Goal: Information Seeking & Learning: Learn about a topic

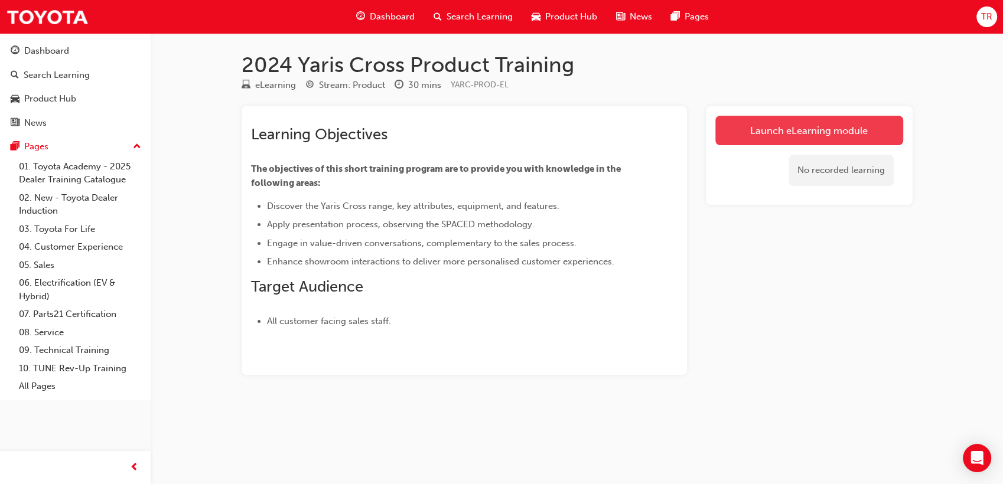
click at [740, 137] on link "Launch eLearning module" at bounding box center [809, 131] width 188 height 30
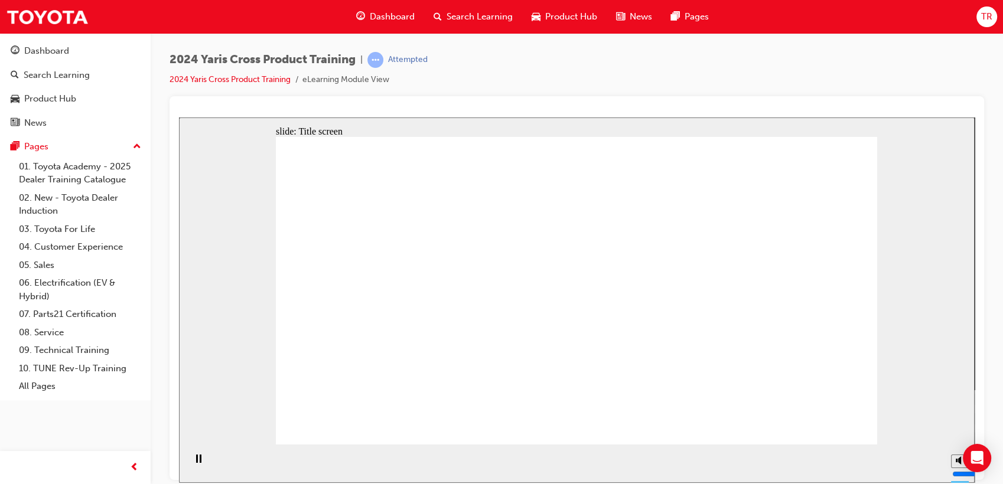
click at [724, 81] on div "2024 Yaris Cross Product Training | Attempted 2024 Yaris Cross Product Training…" at bounding box center [576, 74] width 814 height 44
click at [645, 102] on div at bounding box center [576, 288] width 814 height 384
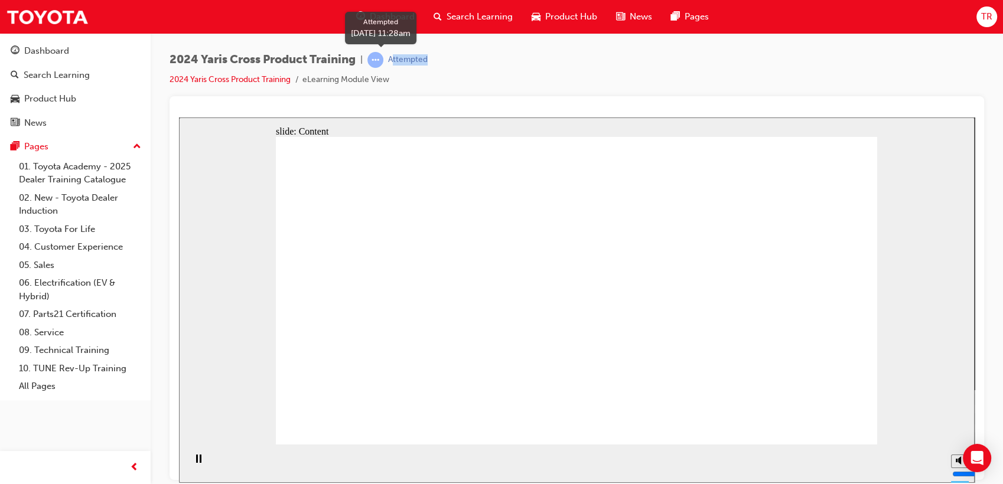
drag, startPoint x: 447, startPoint y: 60, endPoint x: 396, endPoint y: 58, distance: 50.8
click at [396, 58] on div "2024 Yaris Cross Product Training | Attempted 2024 Yaris Cross Product Training…" at bounding box center [576, 74] width 814 height 44
click at [392, 58] on div "Attempted" at bounding box center [397, 60] width 60 height 16
drag, startPoint x: 393, startPoint y: 59, endPoint x: 433, endPoint y: 63, distance: 40.3
click at [433, 63] on div "2024 Yaris Cross Product Training | Attempted 2024 Yaris Cross Product Training…" at bounding box center [576, 74] width 814 height 44
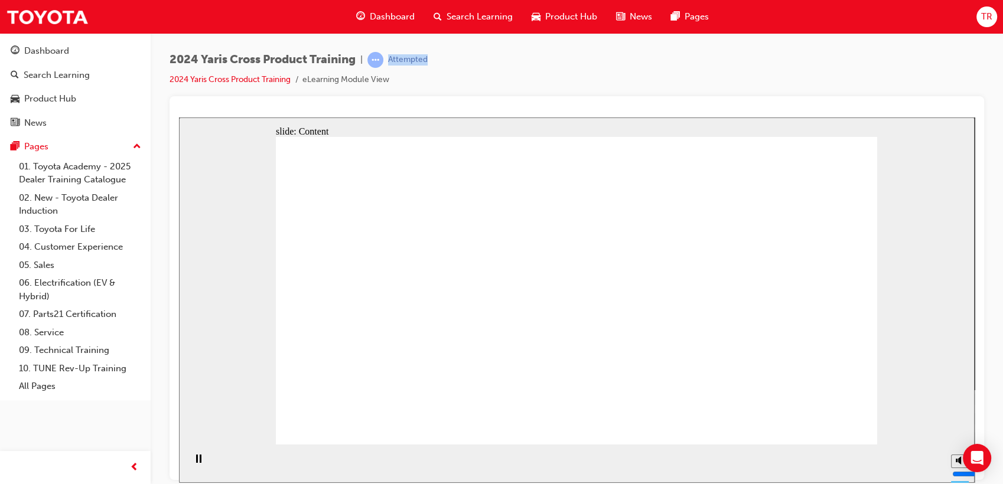
click at [436, 62] on div "2024 Yaris Cross Product Training | Attempted 2024 Yaris Cross Product Training…" at bounding box center [576, 74] width 814 height 44
click at [427, 71] on div "2024 Yaris Cross Product Training | Attempted 2024 Yaris Cross Product Training…" at bounding box center [298, 69] width 258 height 35
drag, startPoint x: 435, startPoint y: 63, endPoint x: 388, endPoint y: 60, distance: 46.1
click at [388, 60] on div "2024 Yaris Cross Product Training | Attempted 2024 Yaris Cross Product Training…" at bounding box center [576, 74] width 814 height 44
click at [387, 60] on div "Attempted" at bounding box center [397, 60] width 60 height 16
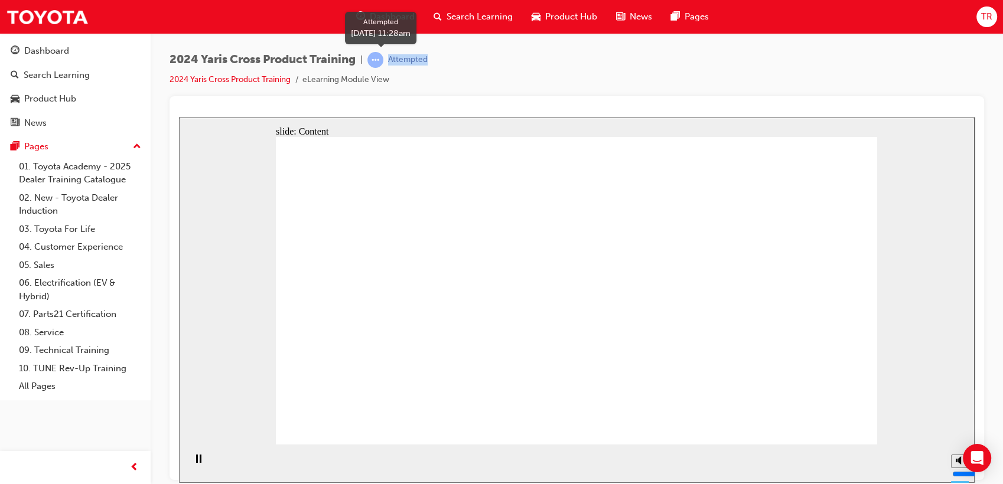
click at [397, 63] on div "Attempted" at bounding box center [408, 59] width 40 height 11
click at [396, 57] on div "Attempted" at bounding box center [408, 59] width 40 height 11
click at [399, 54] on div "Attempted" at bounding box center [397, 60] width 60 height 16
drag, startPoint x: 393, startPoint y: 58, endPoint x: 439, endPoint y: 61, distance: 46.7
click at [439, 61] on div "2024 Yaris Cross Product Training | Attempted 2024 Yaris Cross Product Training…" at bounding box center [576, 74] width 814 height 44
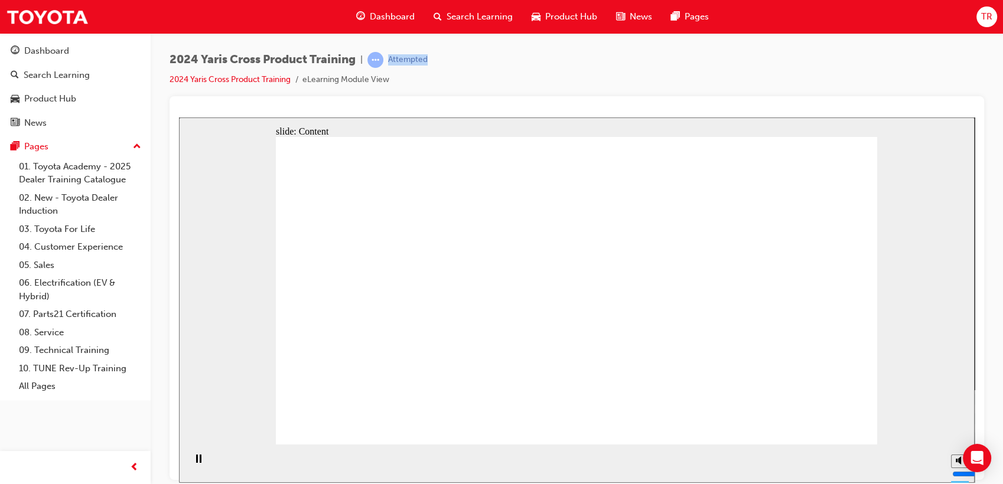
click at [439, 60] on div "2024 Yaris Cross Product Training | Attempted 2024 Yaris Cross Product Training…" at bounding box center [576, 74] width 814 height 44
click at [433, 63] on div "2024 Yaris Cross Product Training | Attempted 2024 Yaris Cross Product Training…" at bounding box center [576, 74] width 814 height 44
drag, startPoint x: 430, startPoint y: 61, endPoint x: 401, endPoint y: 59, distance: 29.6
click at [401, 59] on div "2024 Yaris Cross Product Training | Attempted 2024 Yaris Cross Product Training…" at bounding box center [576, 74] width 814 height 44
click at [399, 59] on div "Attempted" at bounding box center [408, 59] width 40 height 11
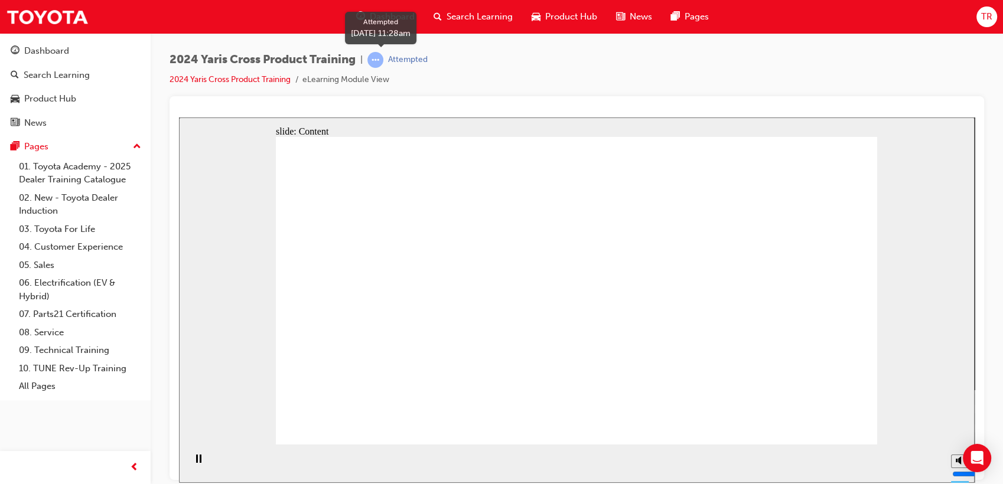
click at [393, 58] on div "Attempted" at bounding box center [397, 60] width 60 height 16
drag, startPoint x: 392, startPoint y: 58, endPoint x: 427, endPoint y: 63, distance: 35.7
click at [427, 63] on div "Attempted" at bounding box center [408, 59] width 40 height 11
click at [427, 62] on div "Attempted" at bounding box center [408, 59] width 40 height 11
drag, startPoint x: 435, startPoint y: 62, endPoint x: 394, endPoint y: 58, distance: 40.3
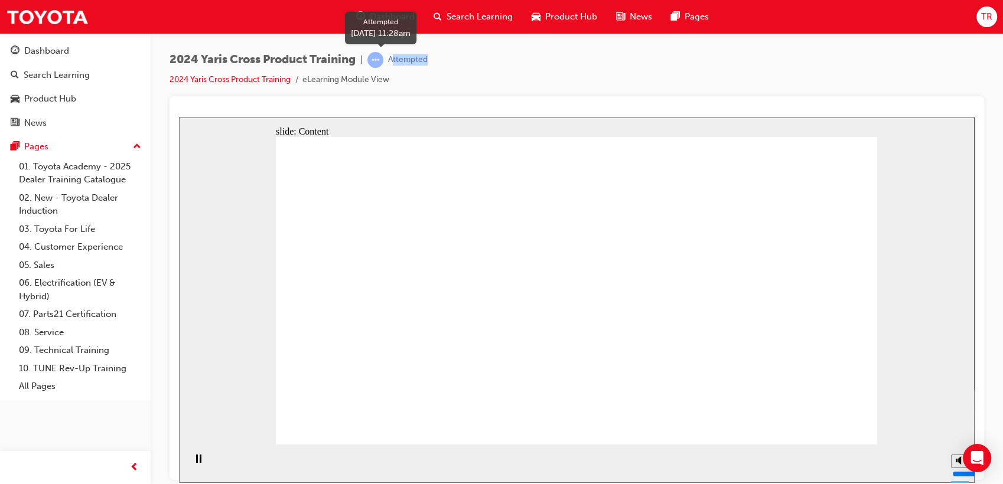
click at [394, 58] on div "2024 Yaris Cross Product Training | Attempted 2024 Yaris Cross Product Training…" at bounding box center [576, 74] width 814 height 44
click at [394, 58] on div "Attempted" at bounding box center [408, 59] width 40 height 11
click at [401, 63] on div "Attempted" at bounding box center [408, 59] width 40 height 11
drag, startPoint x: 394, startPoint y: 58, endPoint x: 431, endPoint y: 61, distance: 37.4
click at [431, 61] on div "2024 Yaris Cross Product Training | Attempted 2024 Yaris Cross Product Training…" at bounding box center [576, 74] width 814 height 44
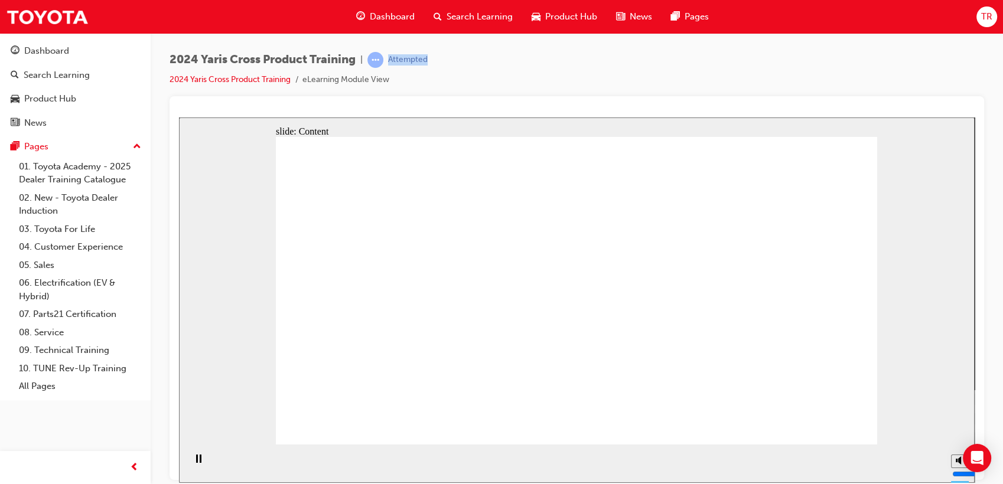
click at [432, 60] on div "2024 Yaris Cross Product Training | Attempted 2024 Yaris Cross Product Training…" at bounding box center [576, 74] width 814 height 44
click at [432, 66] on div "2024 Yaris Cross Product Training | Attempted 2024 Yaris Cross Product Training…" at bounding box center [576, 74] width 814 height 44
drag, startPoint x: 389, startPoint y: 57, endPoint x: 437, endPoint y: 63, distance: 48.2
click at [437, 63] on div "2024 Yaris Cross Product Training | Attempted 2024 Yaris Cross Product Training…" at bounding box center [576, 74] width 814 height 44
click at [439, 63] on div "2024 Yaris Cross Product Training | Attempted 2024 Yaris Cross Product Training…" at bounding box center [576, 74] width 814 height 44
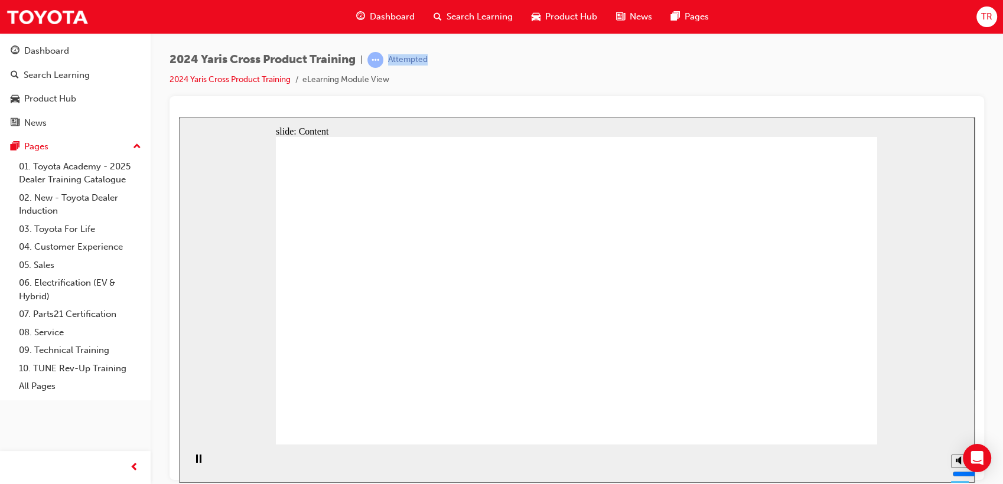
click at [431, 68] on div "2024 Yaris Cross Product Training | Attempted 2024 Yaris Cross Product Training…" at bounding box center [576, 74] width 814 height 44
drag, startPoint x: 435, startPoint y: 61, endPoint x: 401, endPoint y: 60, distance: 33.1
click at [401, 60] on div "2024 Yaris Cross Product Training | Attempted 2024 Yaris Cross Product Training…" at bounding box center [576, 74] width 814 height 44
click at [401, 60] on div "Attempted" at bounding box center [408, 59] width 40 height 11
drag, startPoint x: 394, startPoint y: 60, endPoint x: 435, endPoint y: 60, distance: 40.7
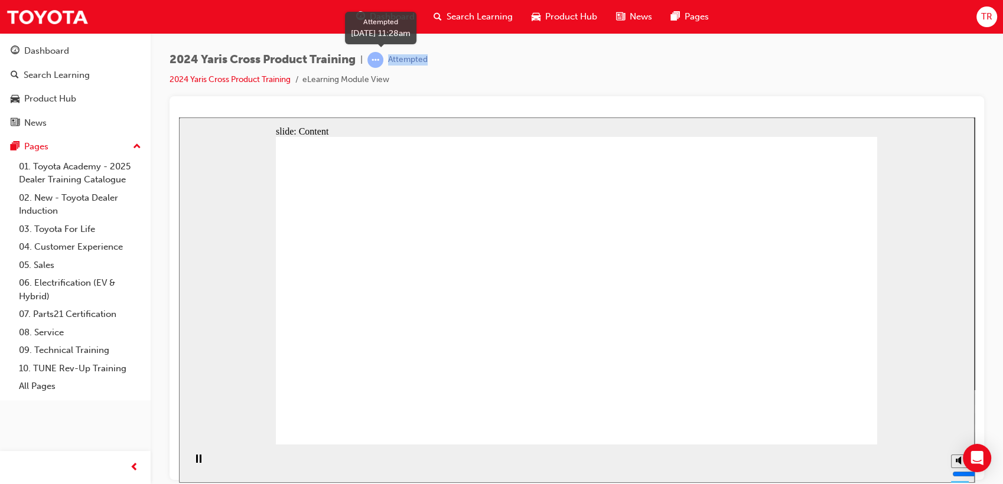
click at [435, 60] on div "2024 Yaris Cross Product Training | Attempted 2024 Yaris Cross Product Training…" at bounding box center [576, 74] width 814 height 44
click at [427, 65] on div "Attempted" at bounding box center [408, 59] width 40 height 11
drag, startPoint x: 431, startPoint y: 60, endPoint x: 392, endPoint y: 59, distance: 39.0
click at [393, 59] on div "2024 Yaris Cross Product Training | Attempted 2024 Yaris Cross Product Training…" at bounding box center [576, 74] width 814 height 44
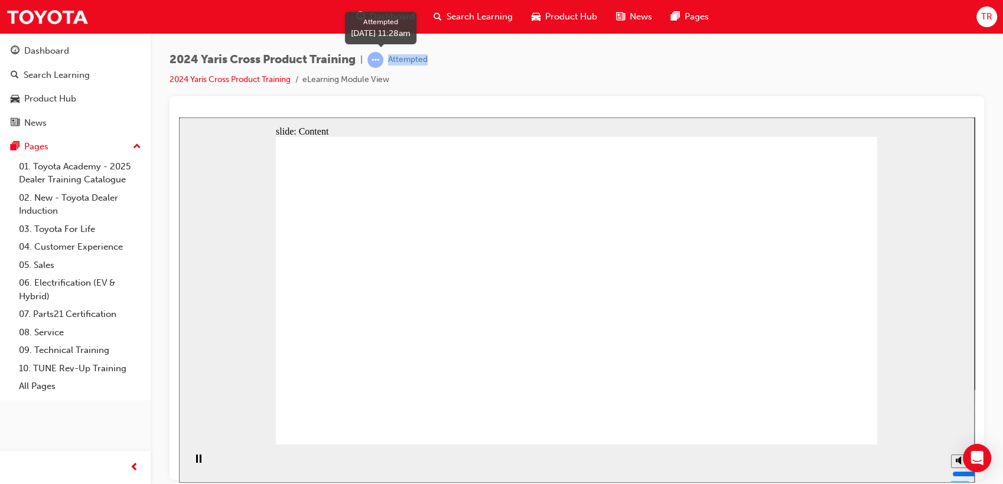
click at [392, 59] on div "Attempted" at bounding box center [397, 60] width 60 height 16
click at [392, 59] on div "Attempted" at bounding box center [408, 59] width 40 height 11
click at [393, 63] on div "Attempted" at bounding box center [408, 59] width 40 height 11
drag, startPoint x: 392, startPoint y: 59, endPoint x: 438, endPoint y: 59, distance: 46.1
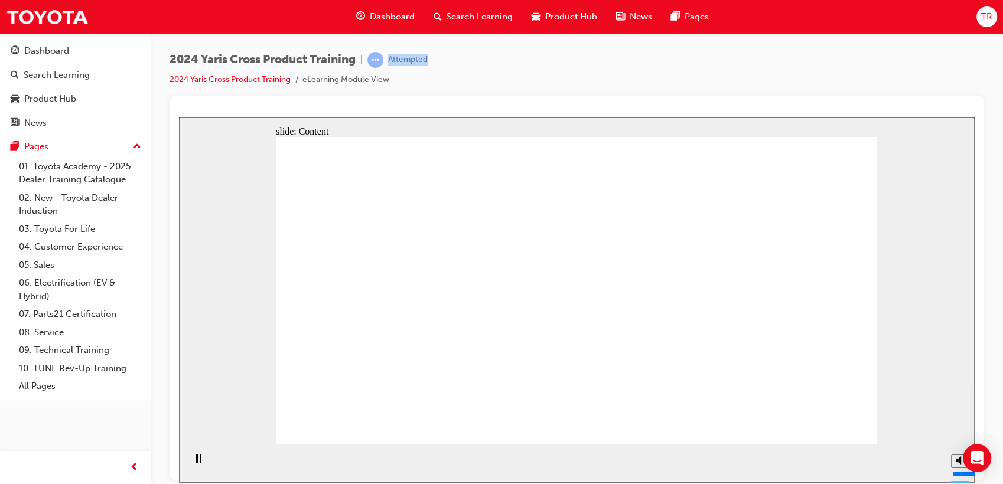
click at [438, 59] on div "2024 Yaris Cross Product Training | Attempted 2024 Yaris Cross Product Training…" at bounding box center [576, 74] width 814 height 44
click at [439, 59] on div "2024 Yaris Cross Product Training | Attempted 2024 Yaris Cross Product Training…" at bounding box center [576, 74] width 814 height 44
click at [427, 66] on div "Attempted" at bounding box center [397, 60] width 60 height 16
drag, startPoint x: 433, startPoint y: 60, endPoint x: 390, endPoint y: 60, distance: 43.1
click at [390, 60] on div "2024 Yaris Cross Product Training | Attempted 2024 Yaris Cross Product Training…" at bounding box center [576, 74] width 814 height 44
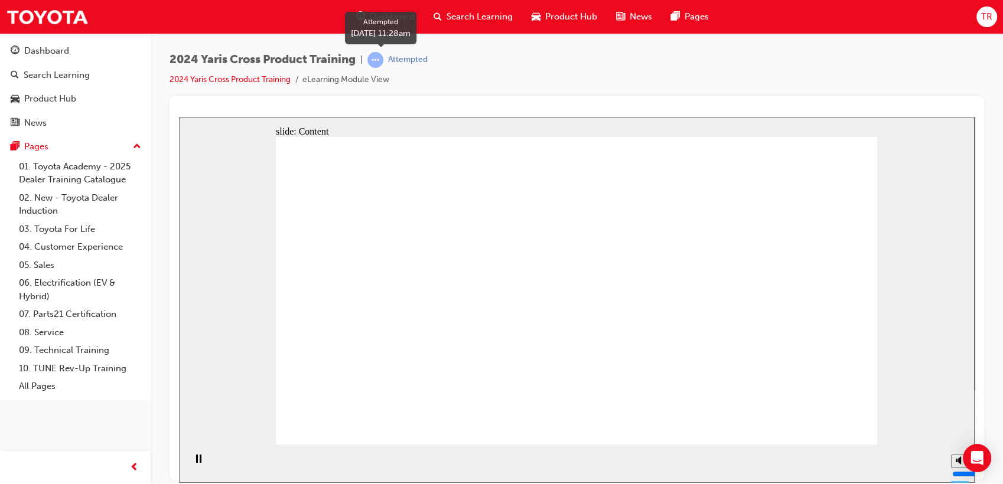
click at [390, 60] on div "Attempted" at bounding box center [397, 60] width 60 height 16
click at [653, 61] on div "2024 Yaris Cross Product Training | Attempted 2024 Yaris Cross Product Training…" at bounding box center [576, 74] width 814 height 44
click at [621, 82] on div "2024 Yaris Cross Product Training | Attempted 2024 Yaris Cross Product Training…" at bounding box center [576, 74] width 814 height 44
